Goal: Transaction & Acquisition: Purchase product/service

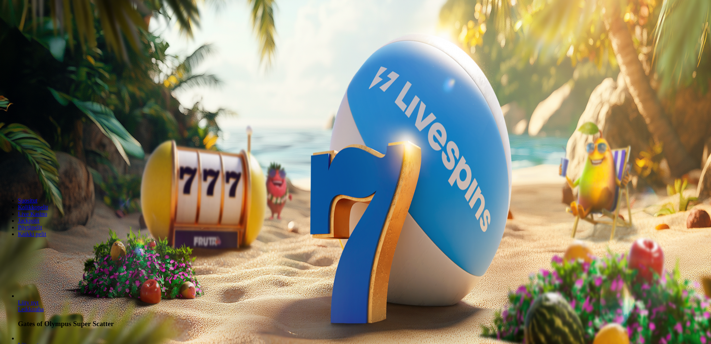
drag, startPoint x: 34, startPoint y: 81, endPoint x: 41, endPoint y: 86, distance: 8.9
click at [42, 30] on span "Kirjaudu" at bounding box center [51, 27] width 18 height 6
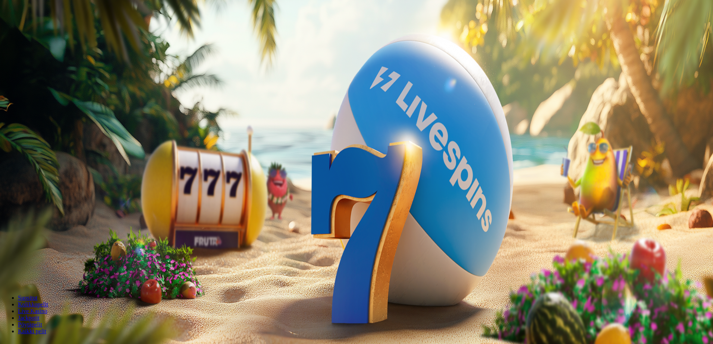
drag, startPoint x: 636, startPoint y: 126, endPoint x: 594, endPoint y: 108, distance: 45.4
click at [608, 167] on div at bounding box center [356, 167] width 707 height 0
click at [42, 30] on span "Kirjaudu" at bounding box center [51, 27] width 18 height 6
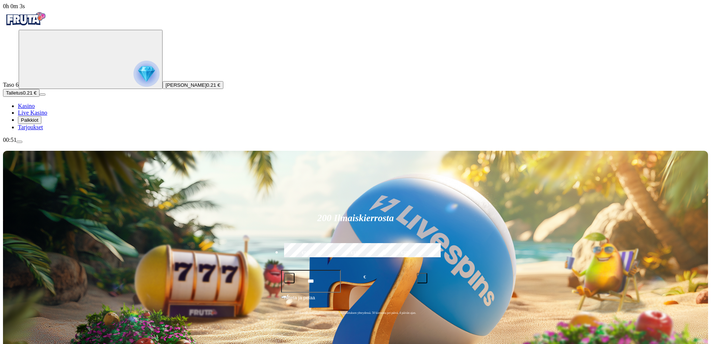
click at [38, 123] on span "Palkkiot" at bounding box center [30, 120] width 18 height 6
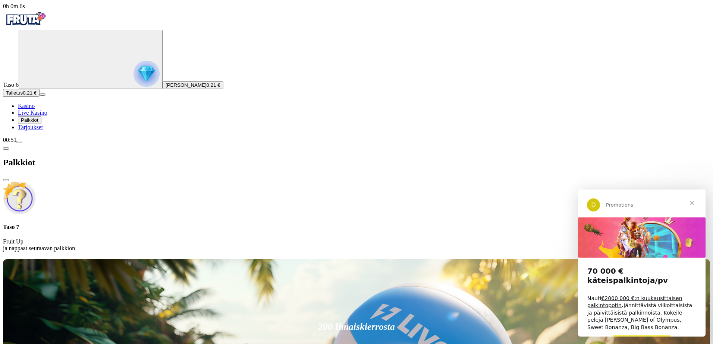
drag, startPoint x: 254, startPoint y: 77, endPoint x: 239, endPoint y: 62, distance: 21.4
click at [241, 258] on div at bounding box center [356, 258] width 707 height 0
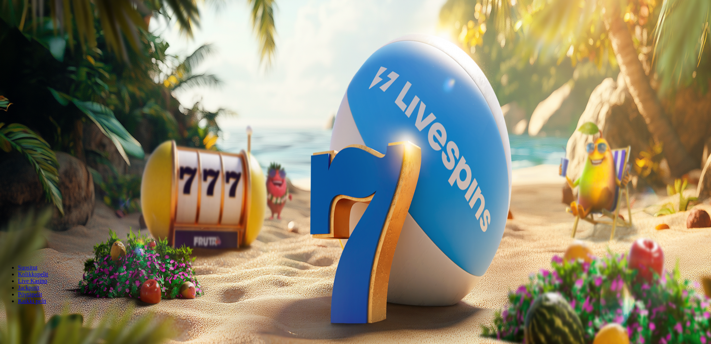
click at [19, 135] on span "menu icon" at bounding box center [19, 135] width 0 height 0
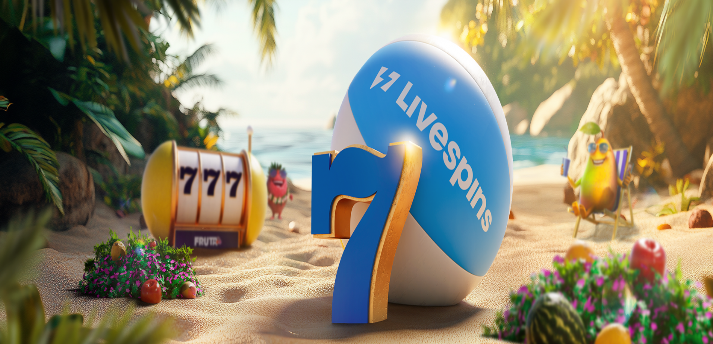
click at [35, 322] on span "Kirjaudu ulos" at bounding box center [20, 325] width 29 height 6
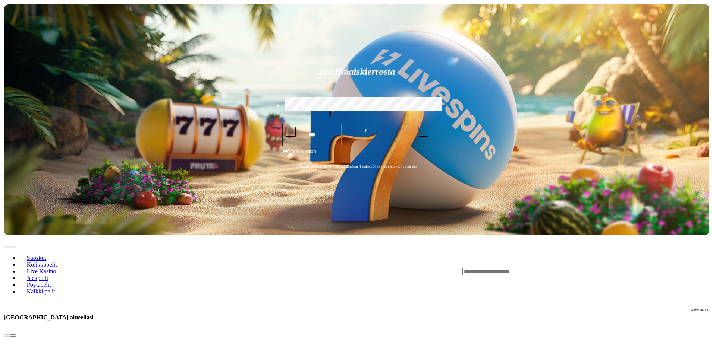
scroll to position [75, 0]
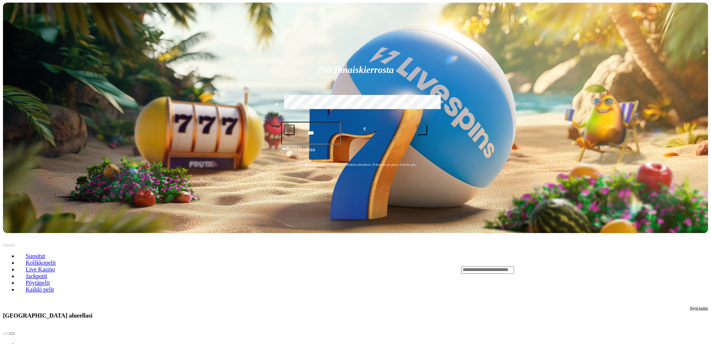
click at [565, 266] on div "Lobby" at bounding box center [584, 270] width 247 height 8
drag, startPoint x: 586, startPoint y: 139, endPoint x: 596, endPoint y: 139, distance: 10.1
click at [514, 267] on input "Search" at bounding box center [487, 270] width 53 height 7
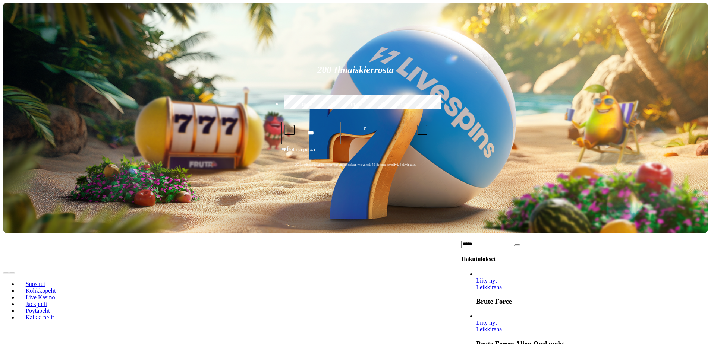
type input "*****"
click at [497, 320] on link "Liity nyt" at bounding box center [486, 323] width 21 height 6
